Goal: Task Accomplishment & Management: Manage account settings

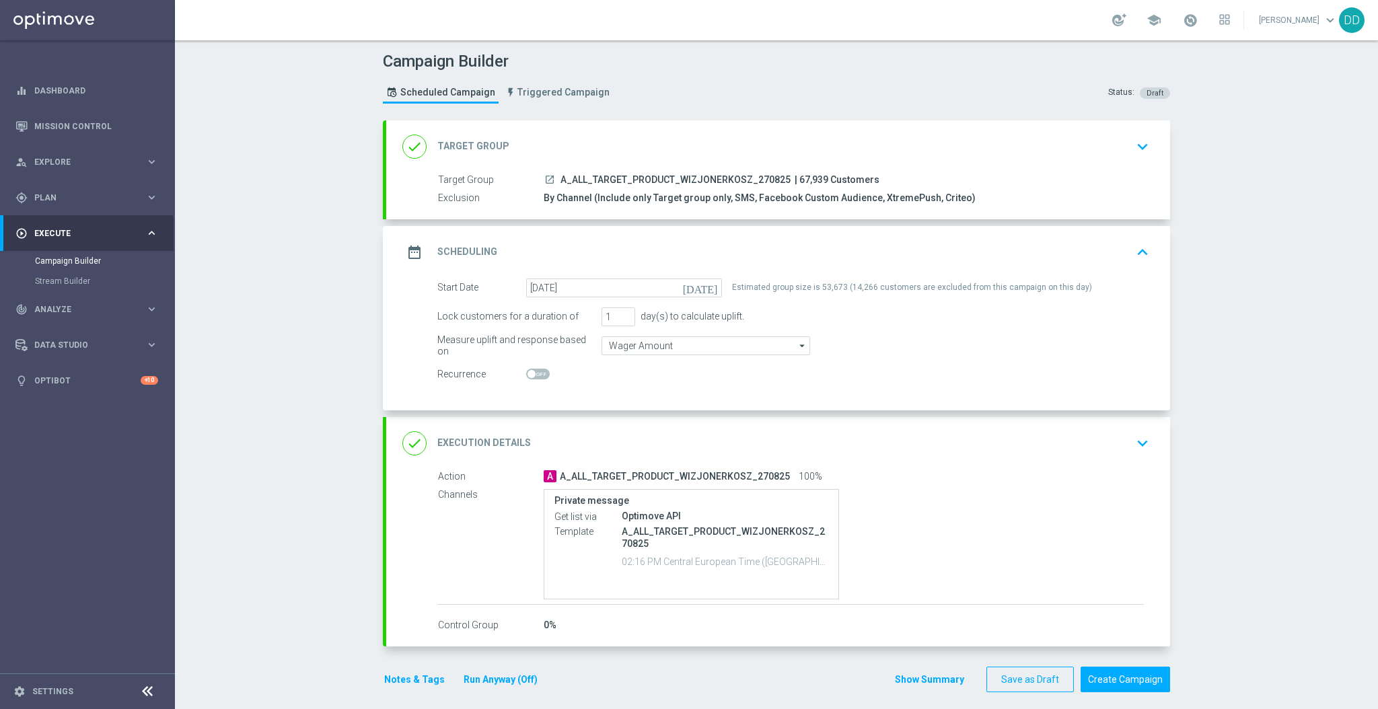
scroll to position [8, 0]
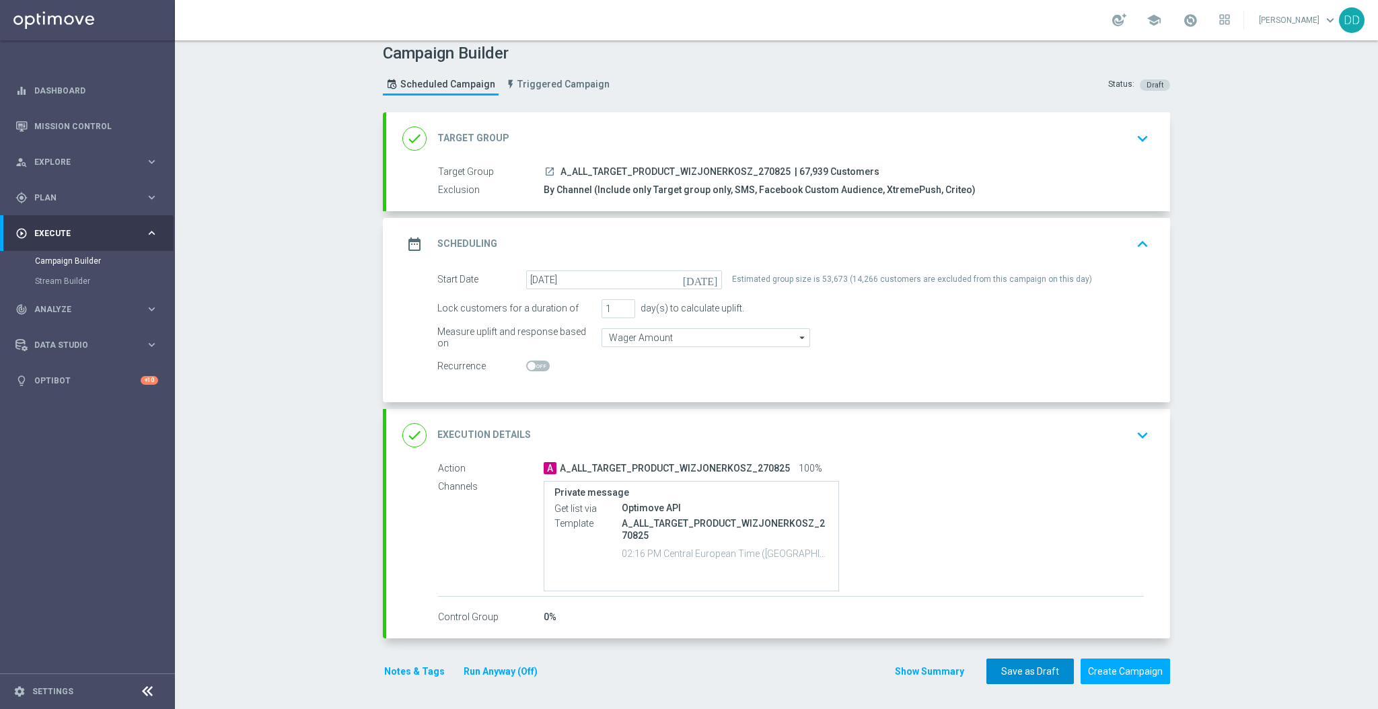
click at [1034, 677] on button "Save as Draft" at bounding box center [1029, 672] width 87 height 26
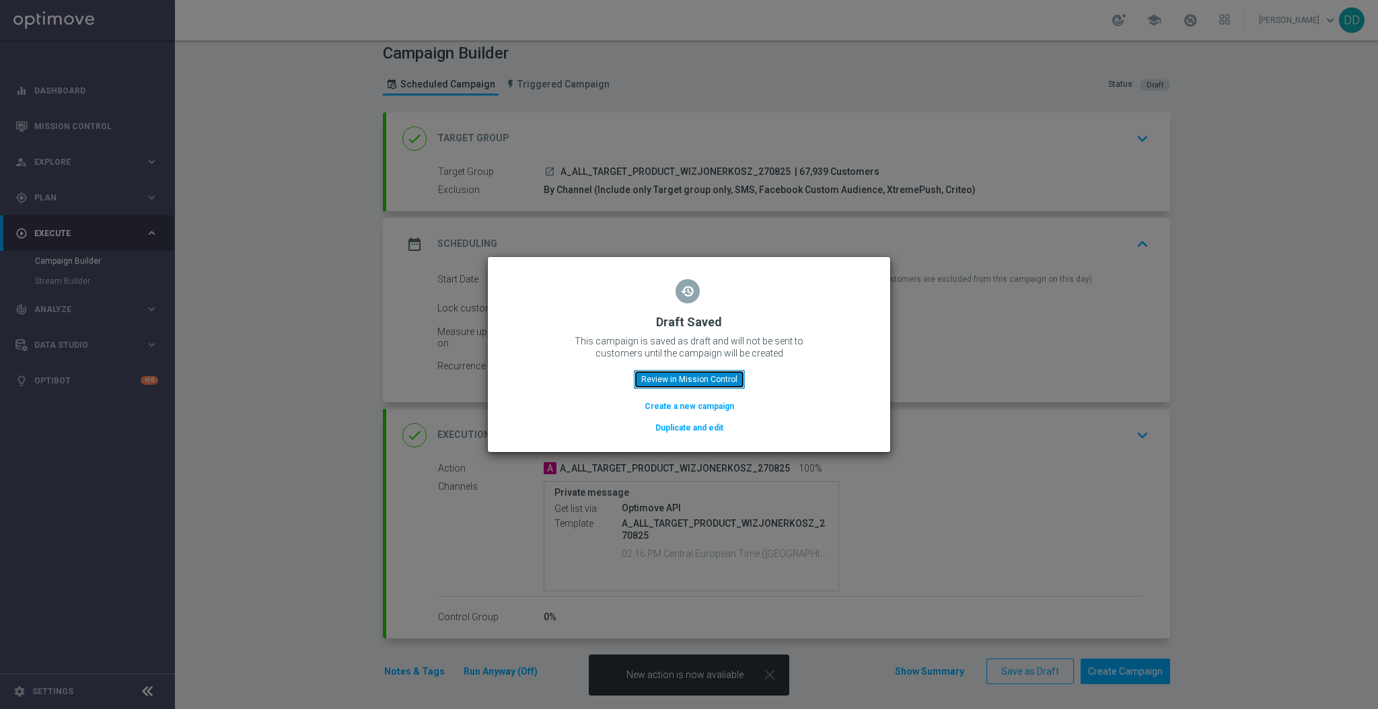
click at [692, 380] on button "Review in Mission Control" at bounding box center [689, 379] width 111 height 19
